Goal: Task Accomplishment & Management: Complete application form

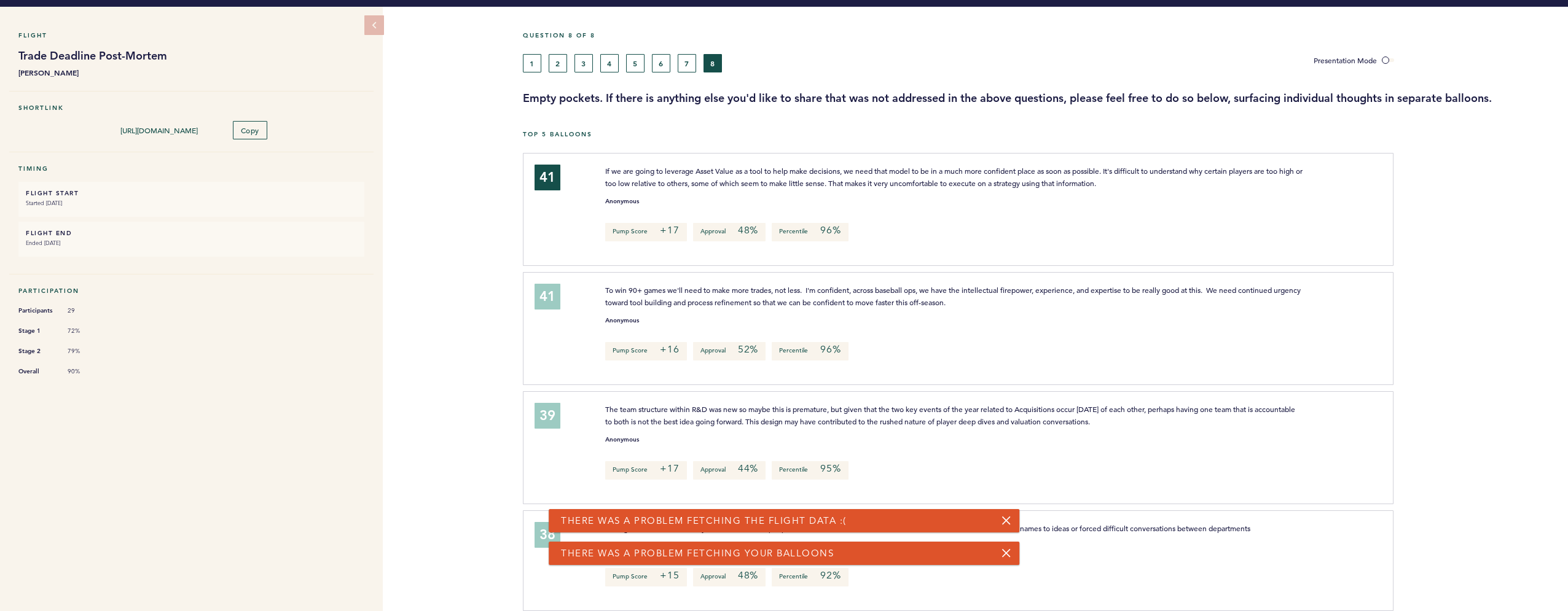
scroll to position [19, 0]
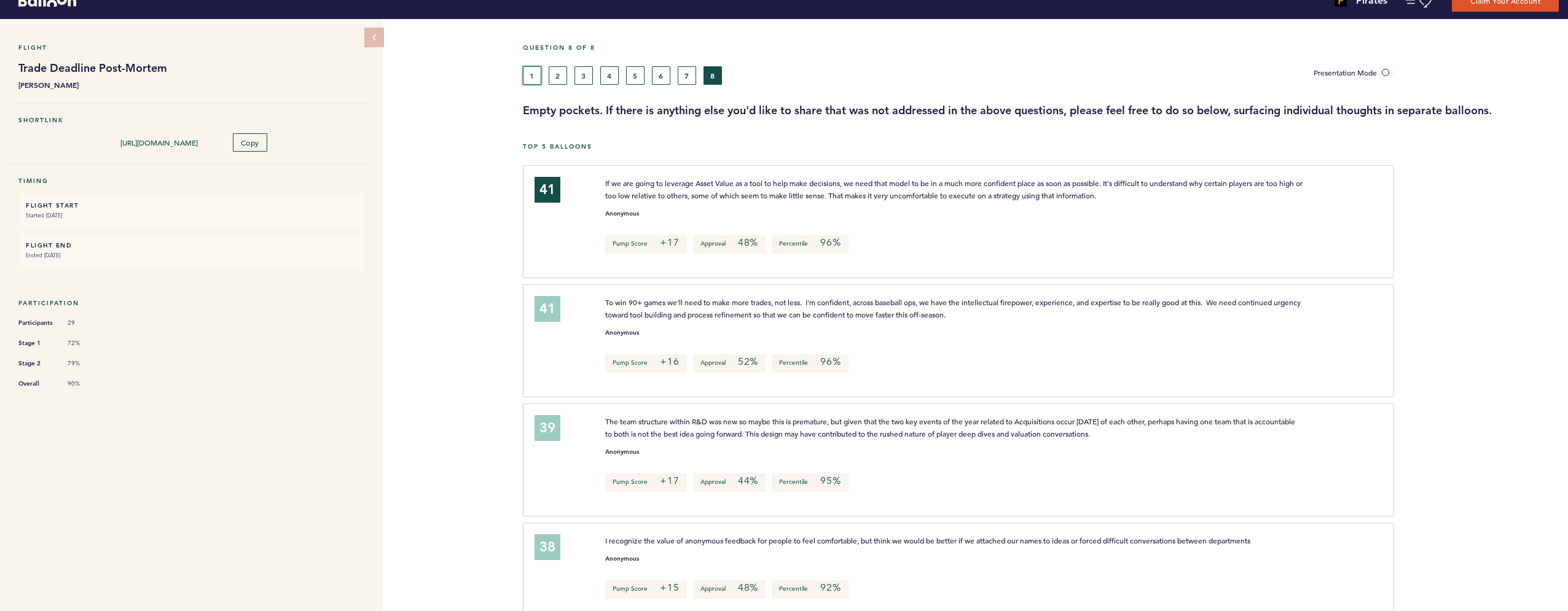
click at [533, 77] on button "1" at bounding box center [532, 75] width 19 height 19
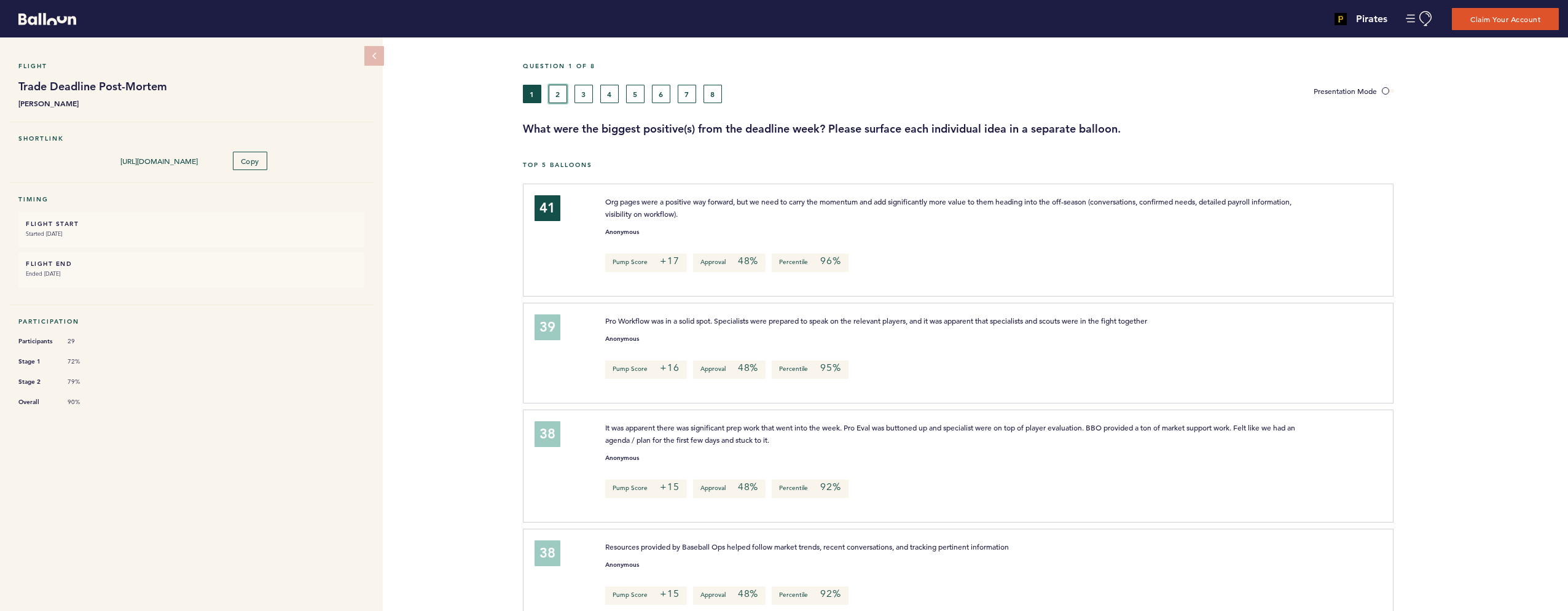
click at [557, 91] on button "2" at bounding box center [558, 94] width 19 height 19
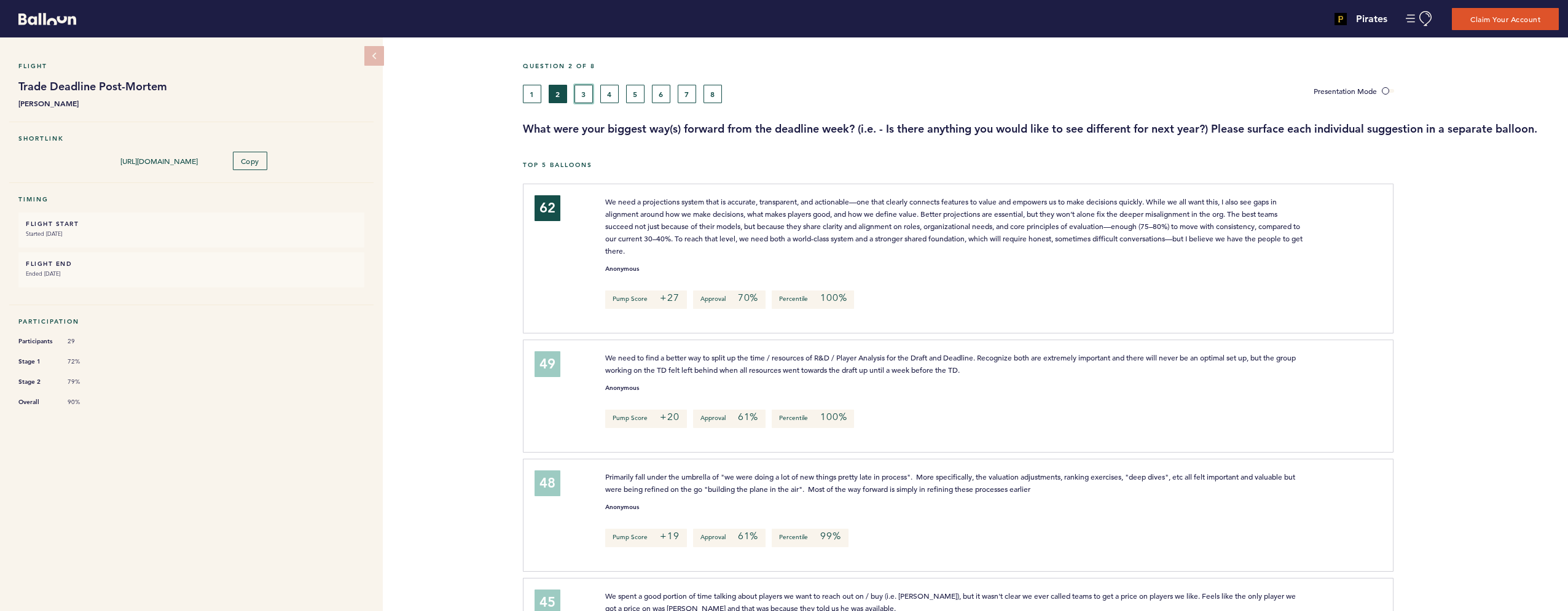
click at [586, 97] on button "3" at bounding box center [584, 94] width 19 height 19
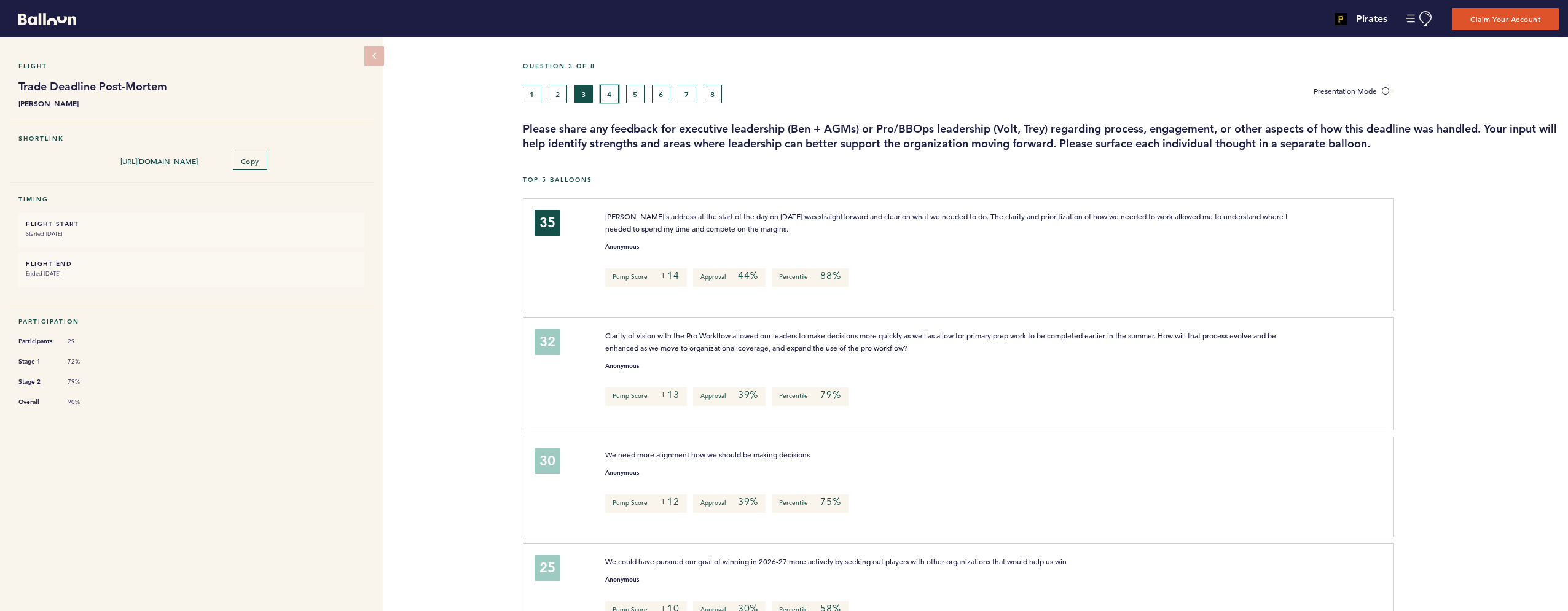
click at [608, 93] on button "4" at bounding box center [609, 94] width 19 height 19
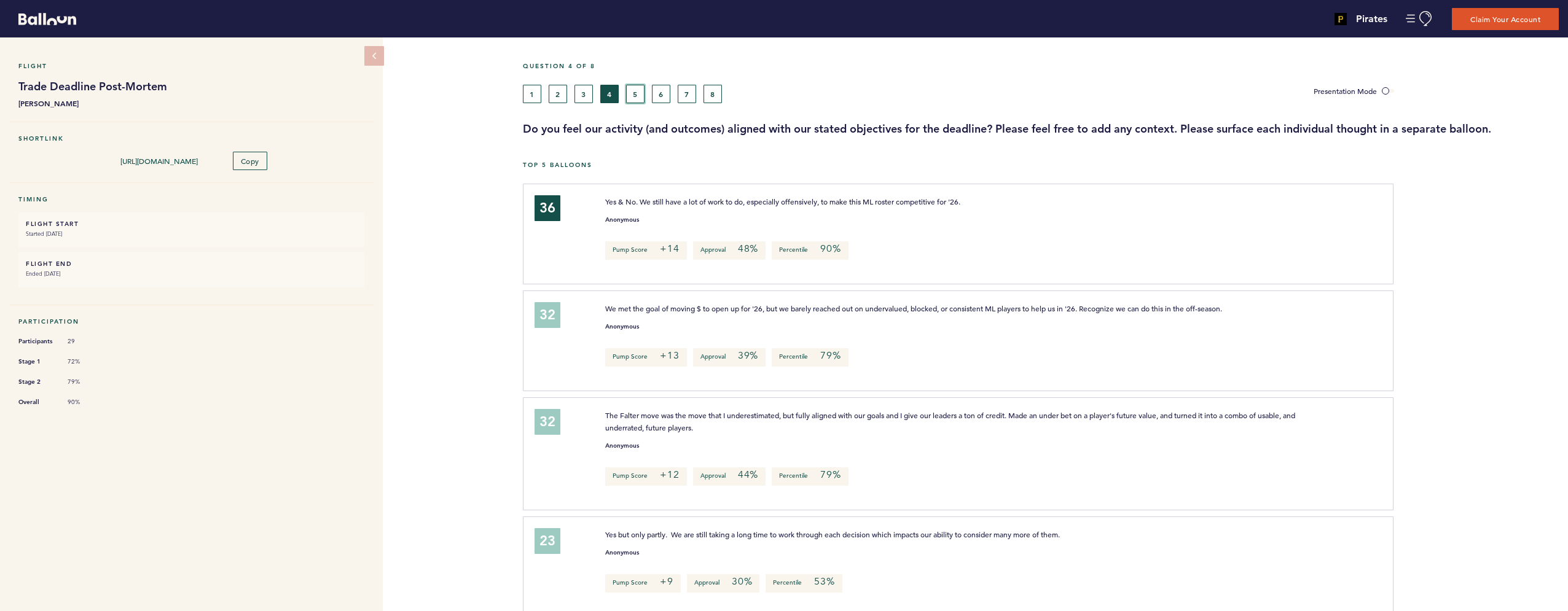
click at [637, 93] on button "5" at bounding box center [635, 94] width 19 height 19
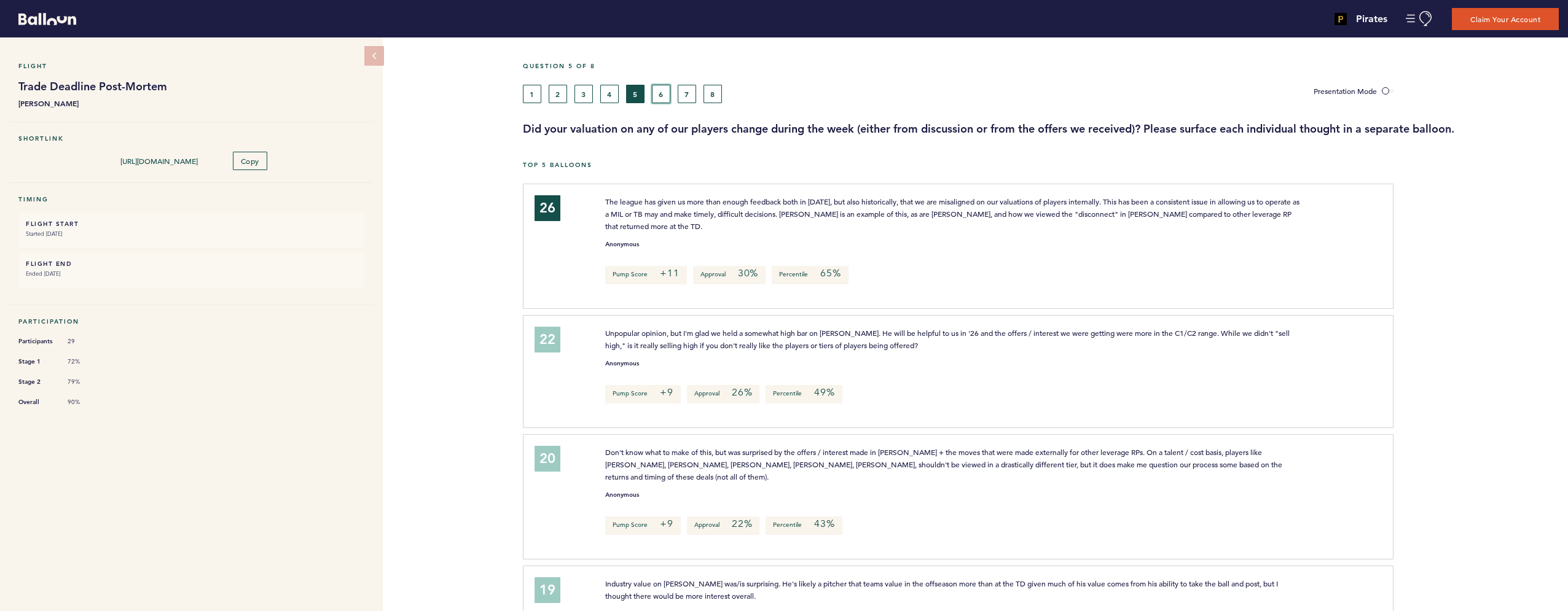
click at [666, 94] on button "6" at bounding box center [661, 94] width 19 height 19
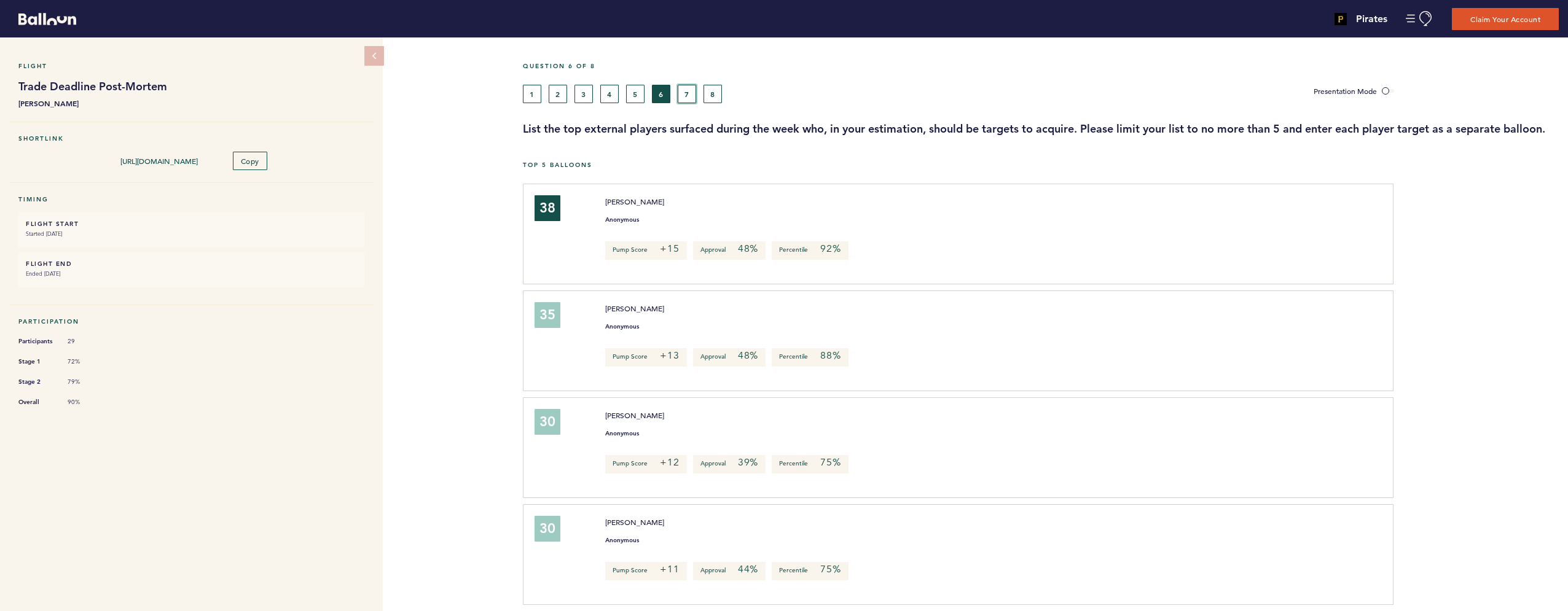
click at [684, 93] on button "7" at bounding box center [687, 94] width 19 height 19
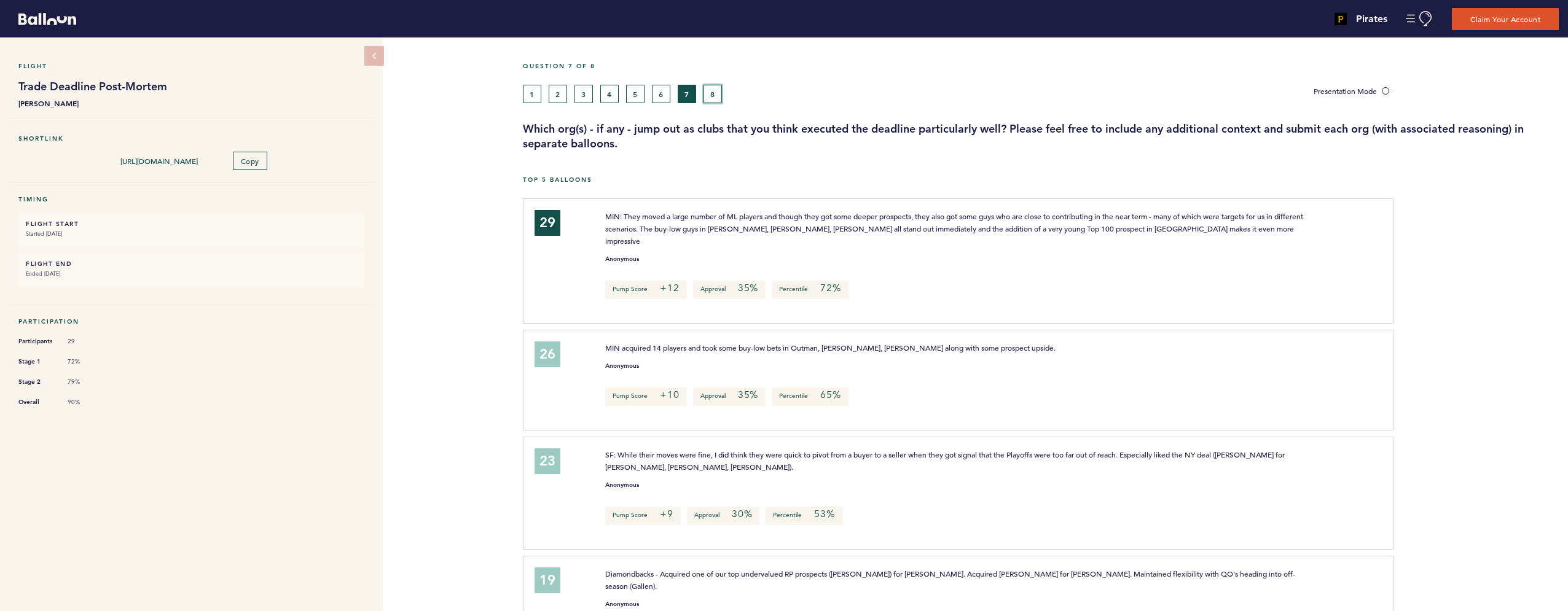
click at [710, 91] on button "8" at bounding box center [713, 94] width 19 height 19
